Goal: Navigation & Orientation: Find specific page/section

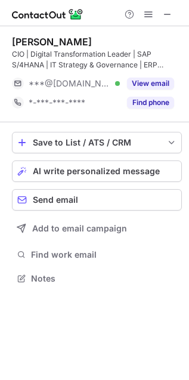
scroll to position [270, 189]
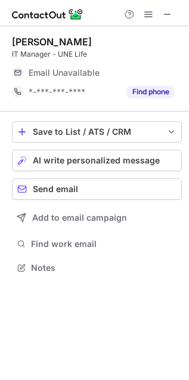
scroll to position [259, 189]
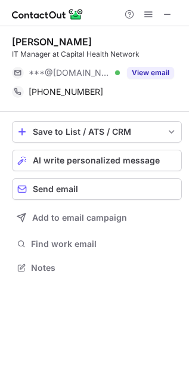
scroll to position [259, 189]
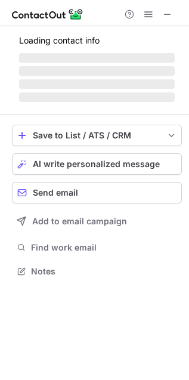
scroll to position [270, 189]
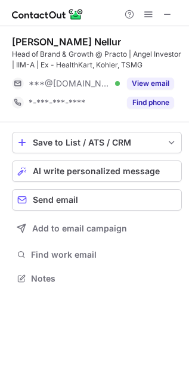
scroll to position [270, 189]
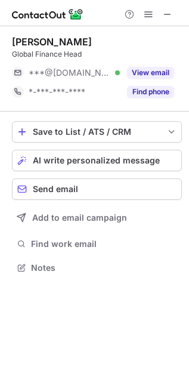
scroll to position [259, 189]
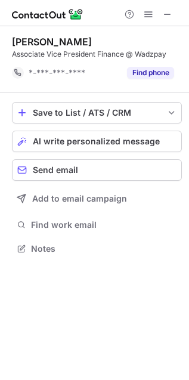
scroll to position [240, 189]
